Goal: Information Seeking & Learning: Understand process/instructions

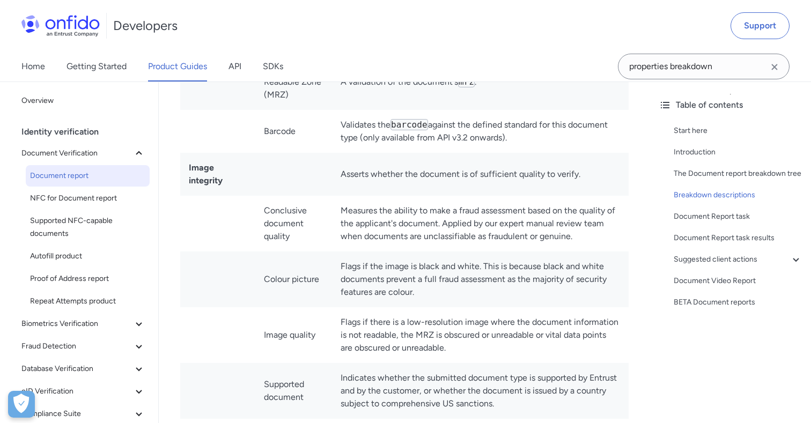
scroll to position [7441, 0]
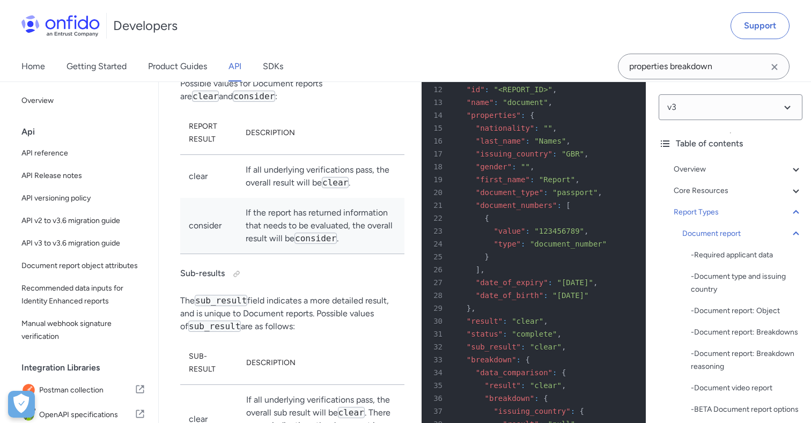
scroll to position [29187, 0]
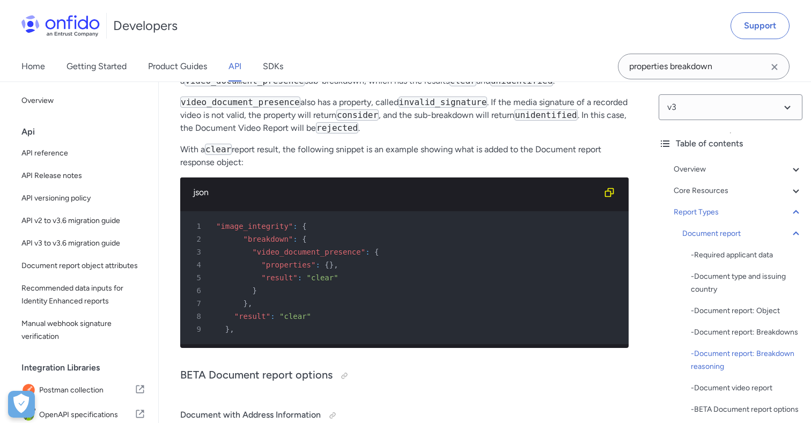
scroll to position [29504, 0]
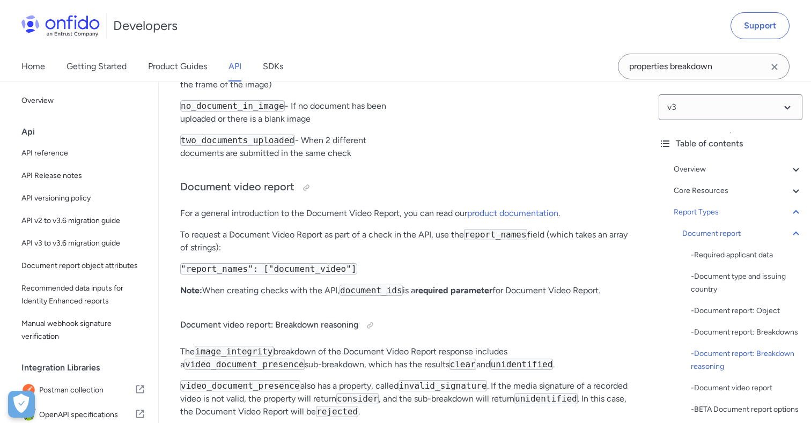
scroll to position [29259, 0]
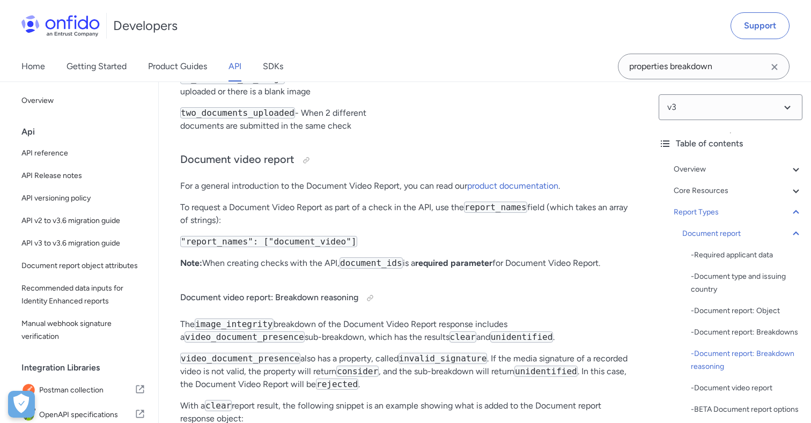
scroll to position [29288, 0]
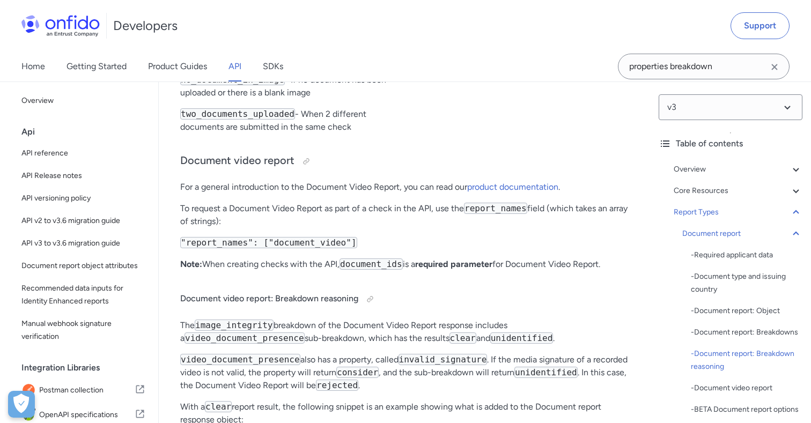
copy code "obscured_security_features"
